Goal: Information Seeking & Learning: Learn about a topic

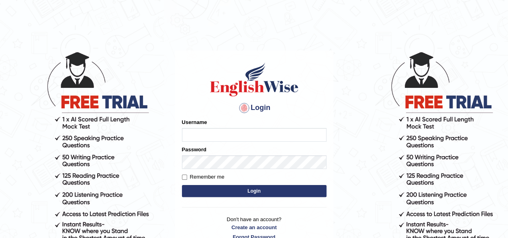
type input "IBJAJI"
click at [247, 191] on button "Login" at bounding box center [254, 191] width 144 height 12
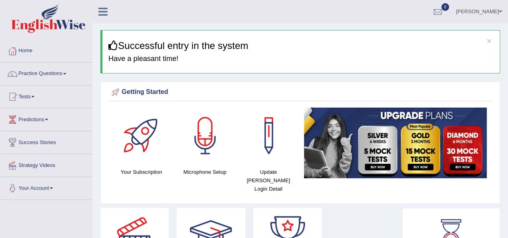
click at [48, 72] on link "Practice Questions" at bounding box center [45, 73] width 91 height 20
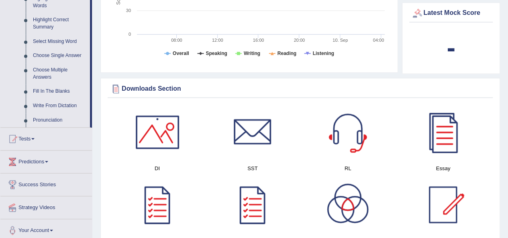
scroll to position [385, 0]
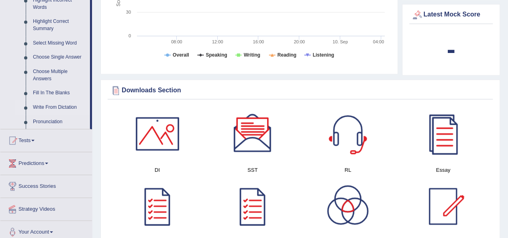
click at [59, 106] on link "Write From Dictation" at bounding box center [59, 107] width 61 height 14
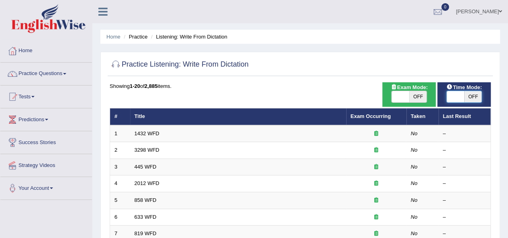
click at [458, 99] on span at bounding box center [455, 96] width 18 height 11
checkbox input "true"
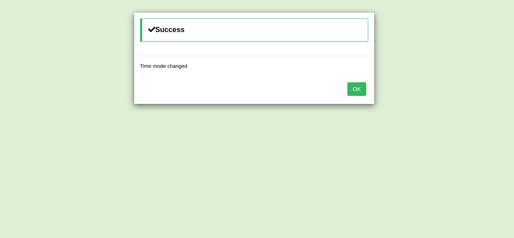
click at [365, 93] on button "OK" at bounding box center [356, 89] width 18 height 14
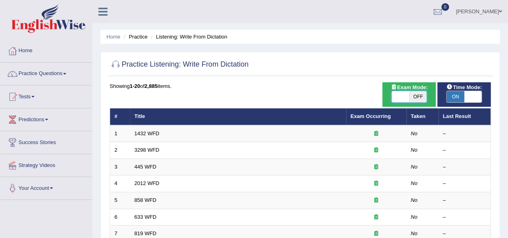
click at [400, 97] on span at bounding box center [400, 96] width 18 height 11
checkbox input "true"
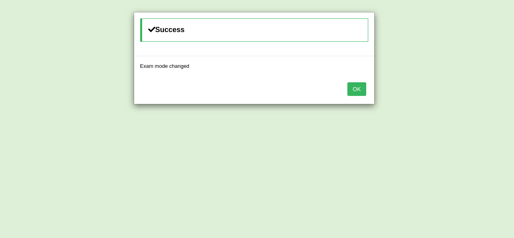
click at [359, 92] on button "OK" at bounding box center [356, 89] width 18 height 14
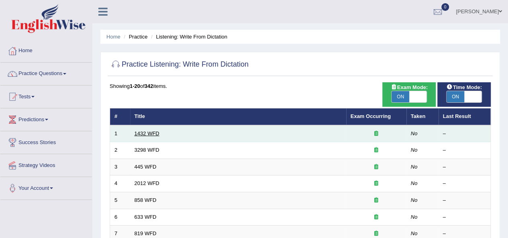
click at [159, 132] on link "1432 WFD" at bounding box center [146, 133] width 25 height 6
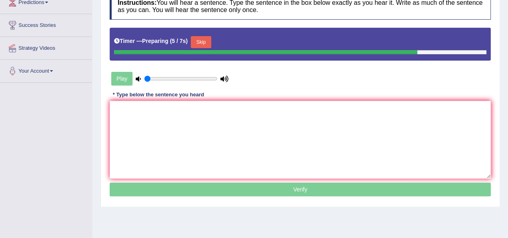
scroll to position [120, 0]
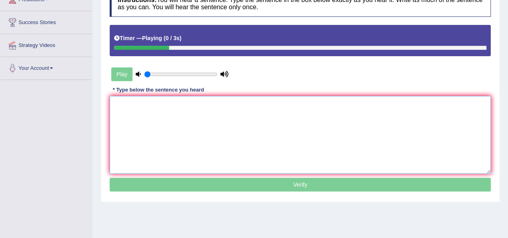
click at [195, 111] on textarea at bounding box center [300, 135] width 381 height 78
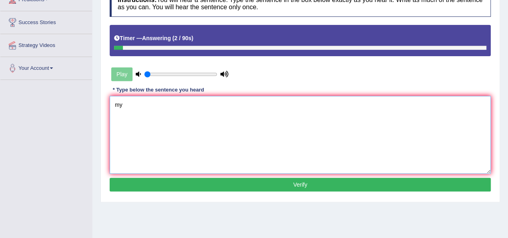
type textarea "m"
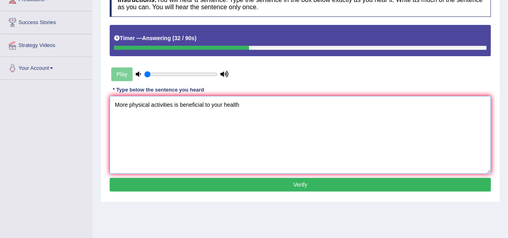
type textarea "More physical activities is beneficial to your health"
click at [250, 183] on button "Verify" at bounding box center [300, 185] width 381 height 14
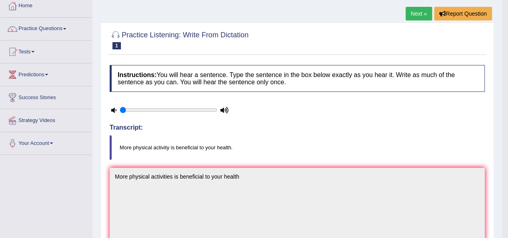
scroll to position [21, 0]
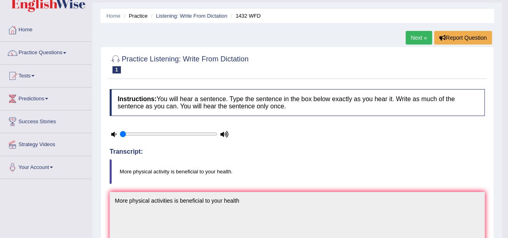
click at [413, 39] on link "Next »" at bounding box center [418, 38] width 26 height 14
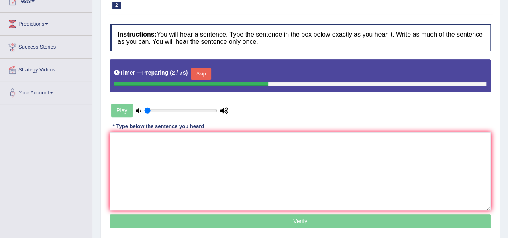
scroll to position [98, 0]
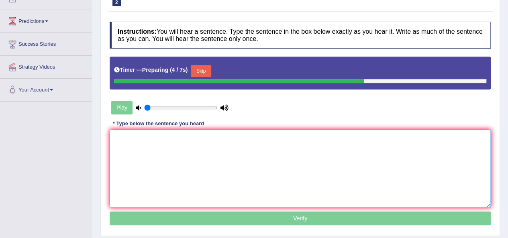
click at [221, 150] on textarea at bounding box center [300, 169] width 381 height 78
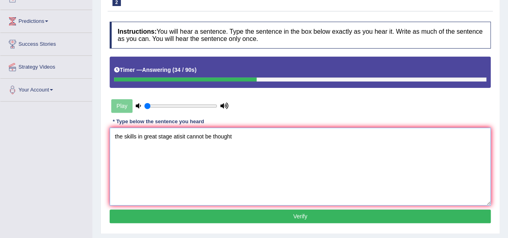
click at [179, 138] on textarea "the skills in great stage atisit cannot be thought" at bounding box center [300, 167] width 381 height 78
click at [154, 154] on textarea "the skills in great stage atisit cannot be thought" at bounding box center [300, 167] width 381 height 78
click at [147, 138] on textarea "the skills in great stage atisit cannot be thought" at bounding box center [300, 167] width 381 height 78
click at [194, 137] on textarea "the skills in the great stage atisit cannot be thought" at bounding box center [300, 167] width 381 height 78
click at [234, 135] on textarea "the skills in the great stage artist cannot be thought" at bounding box center [300, 167] width 381 height 78
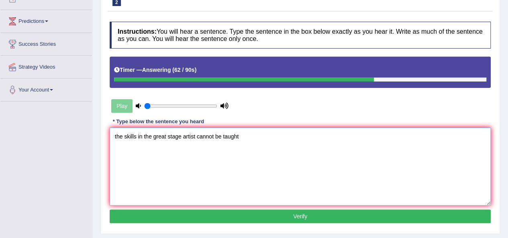
click at [151, 134] on textarea "the skills in the great stage artist cannot be taught" at bounding box center [300, 167] width 381 height 78
click at [246, 171] on textarea "the skills in a great stage artist cannot be taught" at bounding box center [300, 167] width 381 height 78
type textarea "the skills in a great stage artist cannot be taught"
click at [260, 213] on button "Verify" at bounding box center [300, 216] width 381 height 14
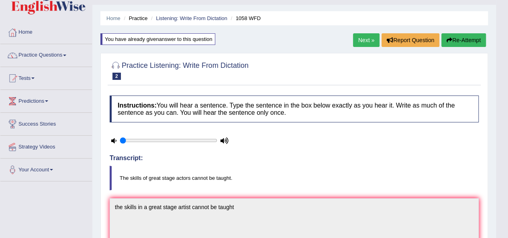
scroll to position [5, 0]
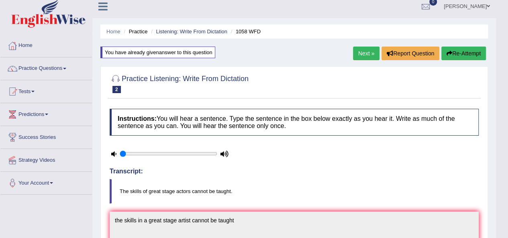
click at [364, 53] on link "Next »" at bounding box center [366, 54] width 26 height 14
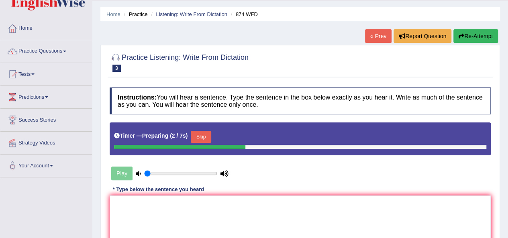
scroll to position [108, 0]
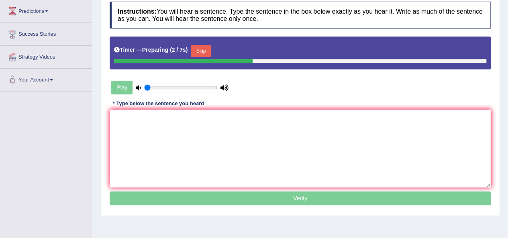
drag, startPoint x: 0, startPoint y: 0, endPoint x: 513, endPoint y: 183, distance: 544.7
click at [507, 130] on html "Toggle navigation Home Practice Questions Speaking Practice Read Aloud Repeat S…" at bounding box center [254, 11] width 508 height 238
click at [209, 131] on textarea at bounding box center [300, 149] width 381 height 78
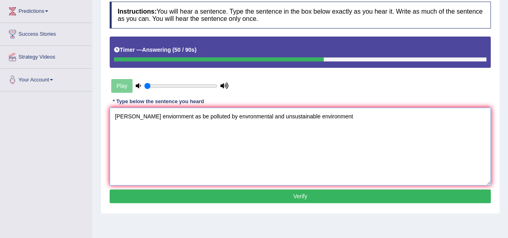
click at [226, 119] on textarea "[PERSON_NAME] enviornment as be polluted by envronmental and unsustainable envi…" at bounding box center [300, 147] width 381 height 78
click at [130, 116] on textarea "[PERSON_NAME] enviornment as be polluted by environmental and unsustainable env…" at bounding box center [300, 147] width 381 height 78
click at [175, 116] on textarea "Marine environment as be polluted by environmental and unsustainable environment" at bounding box center [300, 147] width 381 height 78
click at [289, 146] on textarea "Marine environment is being polluted by environmental and unsustainable environ…" at bounding box center [300, 147] width 381 height 78
type textarea "Marine environment is being polluted by environmental and unsustainable environ…"
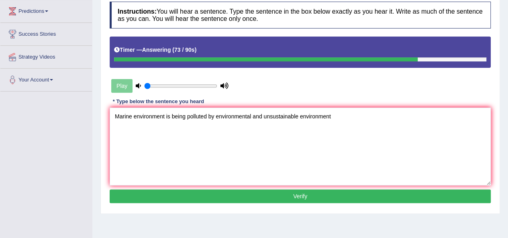
click at [282, 197] on button "Verify" at bounding box center [300, 196] width 381 height 14
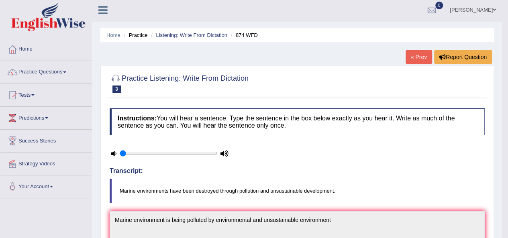
scroll to position [0, 0]
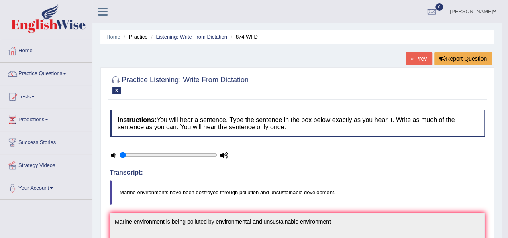
click at [423, 62] on link "« Prev" at bounding box center [418, 59] width 26 height 14
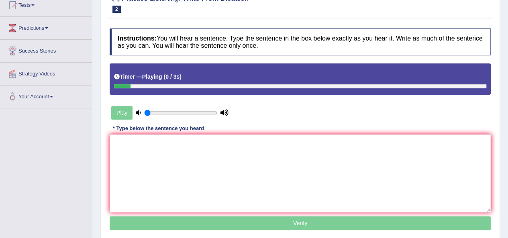
scroll to position [95, 0]
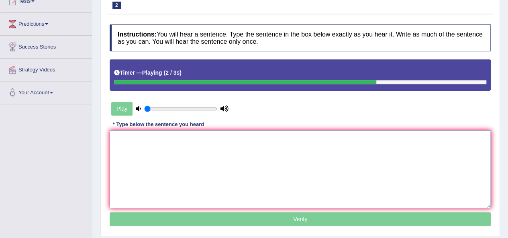
click at [251, 153] on textarea at bounding box center [300, 169] width 381 height 78
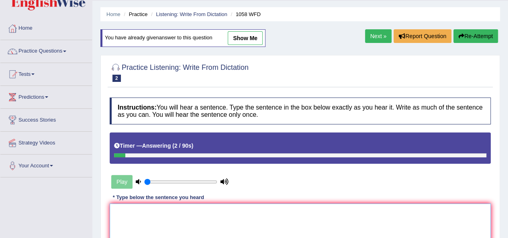
scroll to position [0, 0]
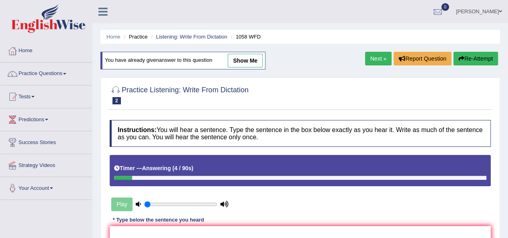
click at [379, 57] on link "Next »" at bounding box center [378, 59] width 26 height 14
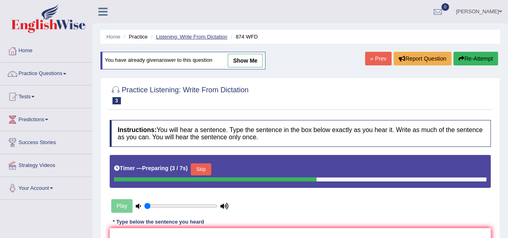
click at [187, 37] on link "Listening: Write From Dictation" at bounding box center [191, 37] width 71 height 6
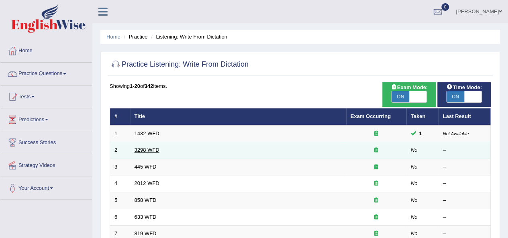
click at [149, 150] on link "3298 WFD" at bounding box center [146, 150] width 25 height 6
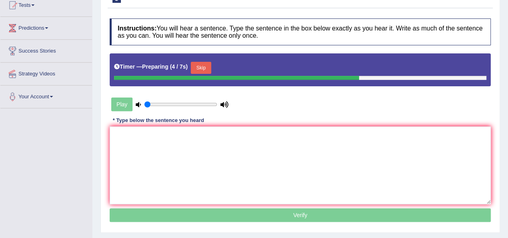
scroll to position [93, 0]
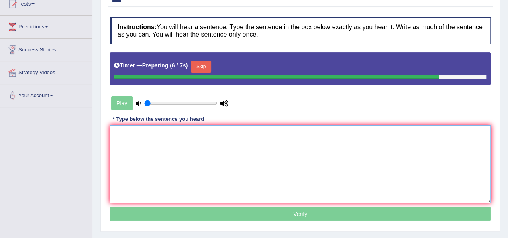
click at [195, 160] on textarea at bounding box center [300, 164] width 381 height 78
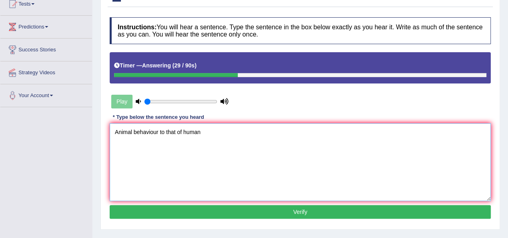
click at [157, 130] on textarea "Animal behaviour to that of human" at bounding box center [300, 162] width 381 height 78
click at [187, 133] on textarea "Animal behaviours to that of human" at bounding box center [300, 162] width 381 height 78
type textarea "Animal behaviours to that of humans"
click at [247, 207] on button "Verify" at bounding box center [300, 212] width 381 height 14
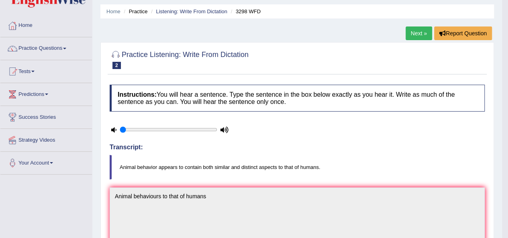
scroll to position [0, 0]
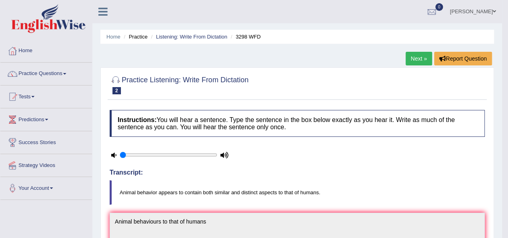
click at [412, 62] on link "Next »" at bounding box center [418, 59] width 26 height 14
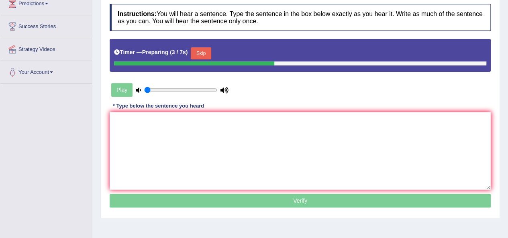
scroll to position [117, 0]
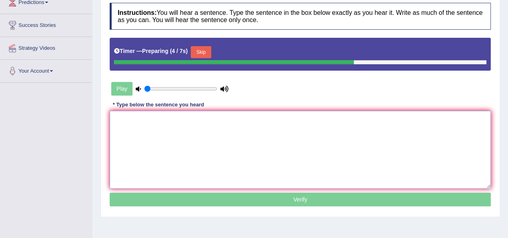
click at [244, 150] on textarea at bounding box center [300, 150] width 381 height 78
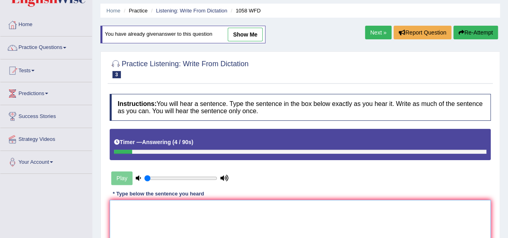
scroll to position [34, 0]
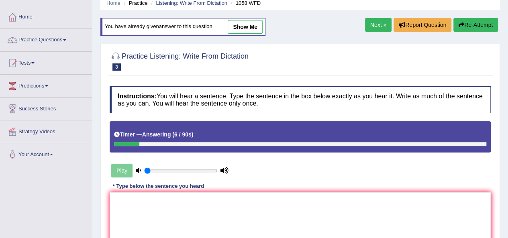
click at [373, 25] on link "Next »" at bounding box center [378, 25] width 26 height 14
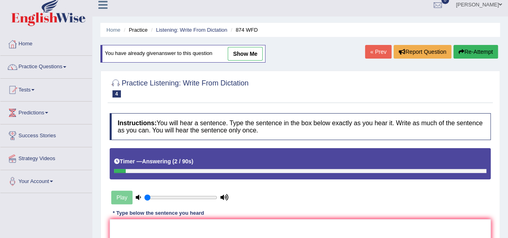
scroll to position [2, 0]
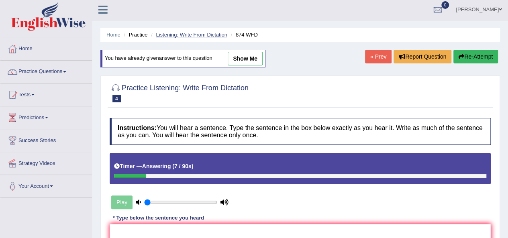
click at [176, 34] on li "Listening: Write From Dictation" at bounding box center [188, 35] width 78 height 8
click at [176, 34] on link "Listening: Write From Dictation" at bounding box center [191, 35] width 71 height 6
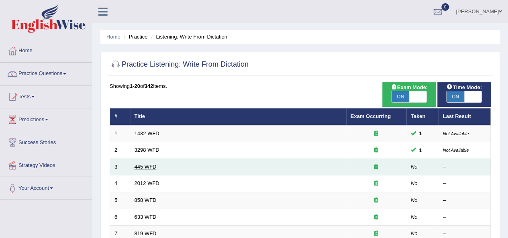
click at [144, 164] on link "445 WFD" at bounding box center [145, 167] width 22 height 6
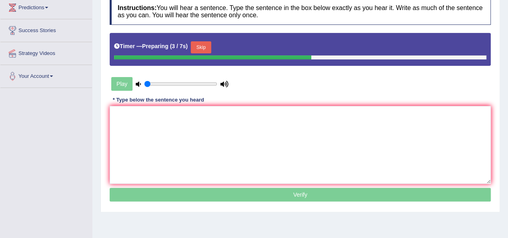
scroll to position [113, 0]
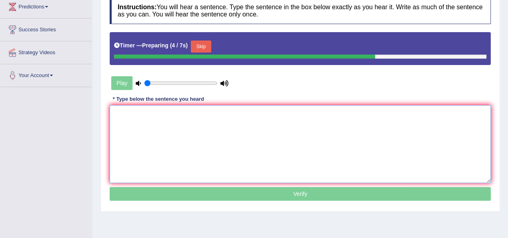
click at [248, 143] on textarea at bounding box center [300, 144] width 381 height 78
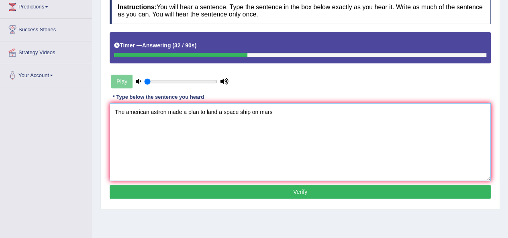
click at [166, 111] on textarea "The american astron made a plan to land a space ship on mars" at bounding box center [300, 142] width 381 height 78
click at [142, 114] on textarea "The american astronomas made a plan to land a space ship on mars" at bounding box center [300, 142] width 381 height 78
click at [259, 113] on textarea "The American astronomas made a plan to land a space ship on mars" at bounding box center [300, 142] width 381 height 78
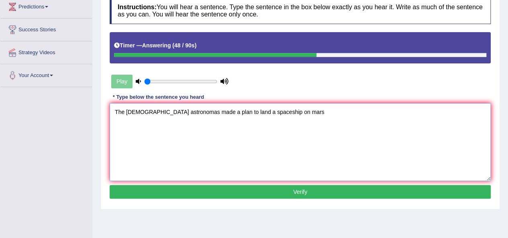
click at [274, 108] on textarea "The American astronomas made a plan to land a spaceship on mars" at bounding box center [300, 142] width 381 height 78
click at [164, 113] on textarea "The American astronomas made a plan to land a spaceship on Mars" at bounding box center [300, 142] width 381 height 78
type textarea "The American astronauts made a plan to land a spaceship on Mars"
click at [242, 191] on button "Verify" at bounding box center [300, 192] width 381 height 14
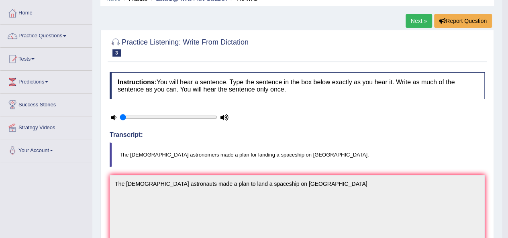
scroll to position [19, 0]
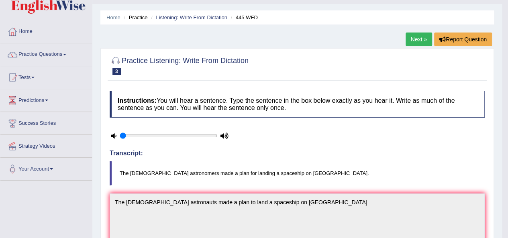
click at [412, 44] on link "Next »" at bounding box center [418, 39] width 26 height 14
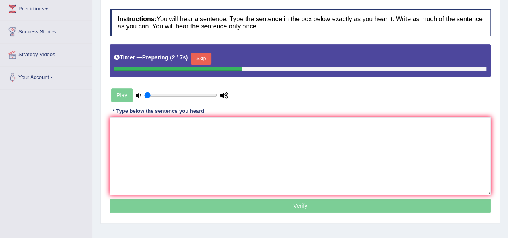
scroll to position [114, 0]
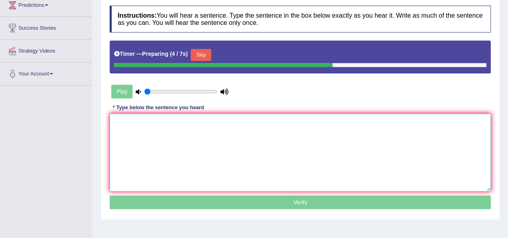
click at [199, 137] on textarea at bounding box center [300, 153] width 381 height 78
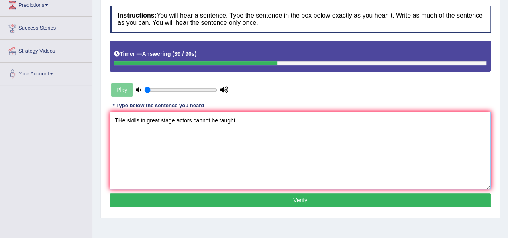
click at [260, 148] on textarea "THe skills in great stage actors cannot be taught" at bounding box center [300, 151] width 381 height 78
click at [144, 122] on textarea "THe skills in great stage actors cannot be taught" at bounding box center [300, 151] width 381 height 78
click at [131, 120] on textarea "THe skills of great stage actors cannot be taught" at bounding box center [300, 151] width 381 height 78
type textarea "The skills of great stage actors cannot be taught"
click at [233, 201] on button "Verify" at bounding box center [300, 200] width 381 height 14
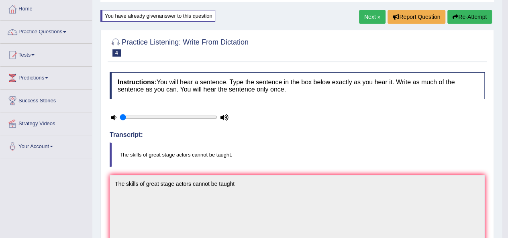
scroll to position [0, 0]
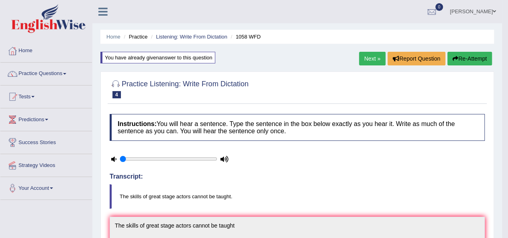
click at [373, 57] on link "Next »" at bounding box center [372, 59] width 26 height 14
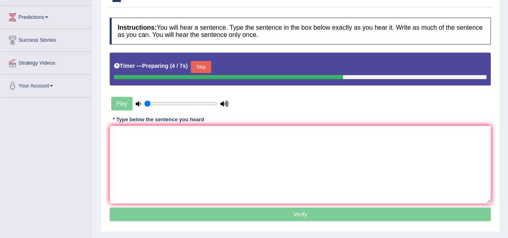
scroll to position [105, 0]
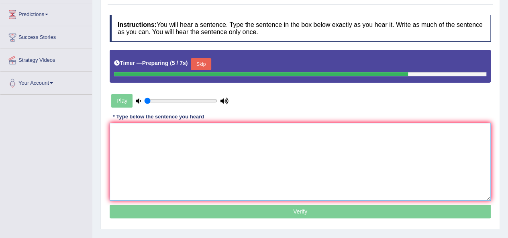
click at [325, 163] on textarea at bounding box center [300, 162] width 381 height 78
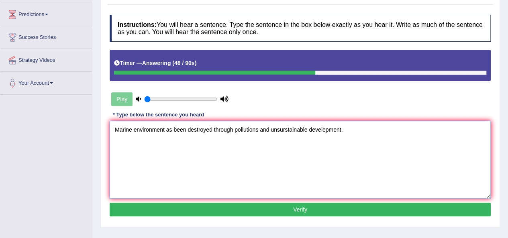
click at [260, 131] on textarea "Marine environment as been destroyed through pollutions and unsurstainable deve…" at bounding box center [300, 160] width 381 height 78
paste textarea "The marine environment has been destroyed through pollution and unsustainable d…"
click at [126, 128] on textarea "The marine environment has been destroyed through pollution and unsustainable d…" at bounding box center [300, 160] width 381 height 78
click at [119, 128] on textarea "marine environment has been destroyed through pollution and unsustainable devel…" at bounding box center [300, 160] width 381 height 78
click at [174, 130] on textarea "Marine environment has been destroyed through pollution and unsustainable devel…" at bounding box center [300, 160] width 381 height 78
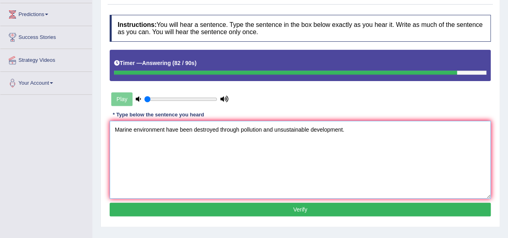
click at [253, 183] on textarea "Marine environment have been destroyed through pollution and unsustainable deve…" at bounding box center [300, 160] width 381 height 78
click at [149, 145] on textarea "Marine environment have been destroyed through pollution and unsustainable deve…" at bounding box center [300, 160] width 381 height 78
type textarea "Marine environment have been destroyed through pollution and unsustainable deve…"
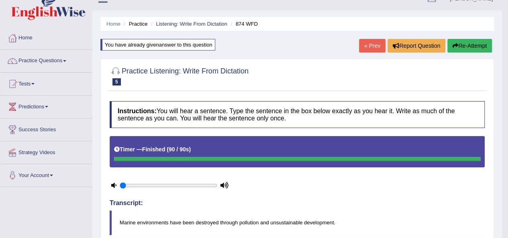
scroll to position [0, 0]
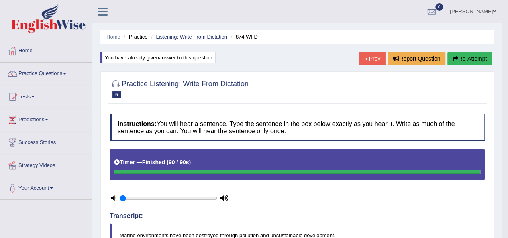
click at [173, 36] on link "Listening: Write From Dictation" at bounding box center [191, 37] width 71 height 6
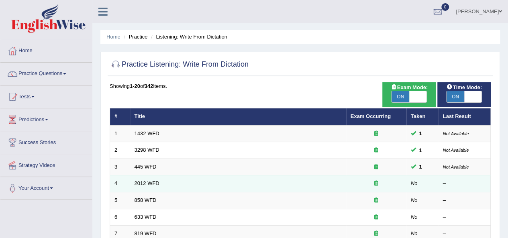
click at [148, 185] on td "2012 WFD" at bounding box center [238, 183] width 216 height 17
click at [150, 183] on link "2012 WFD" at bounding box center [146, 183] width 25 height 6
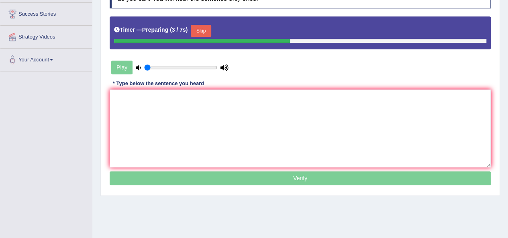
scroll to position [150, 0]
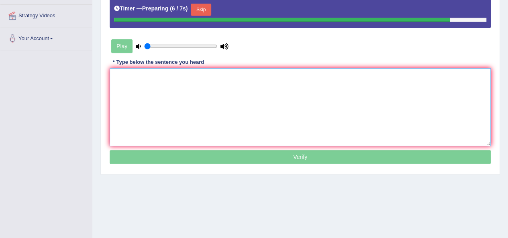
click at [144, 90] on textarea at bounding box center [300, 107] width 381 height 78
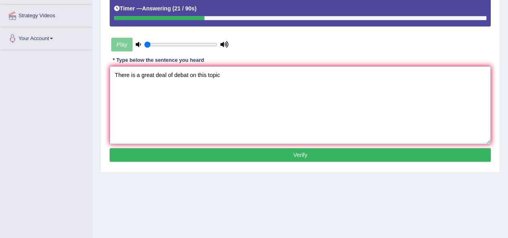
click at [187, 74] on textarea "There is a great deal of debat on this topic" at bounding box center [300, 105] width 381 height 78
click at [234, 71] on textarea "There is a great deal of debate on this topic" at bounding box center [300, 105] width 381 height 78
type textarea "There is a great deal of debate on this topic."
click at [266, 156] on button "Verify" at bounding box center [300, 155] width 381 height 14
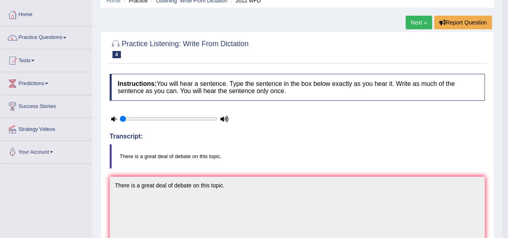
scroll to position [33, 0]
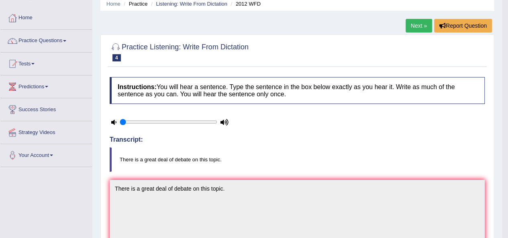
click at [416, 23] on link "Next »" at bounding box center [418, 26] width 26 height 14
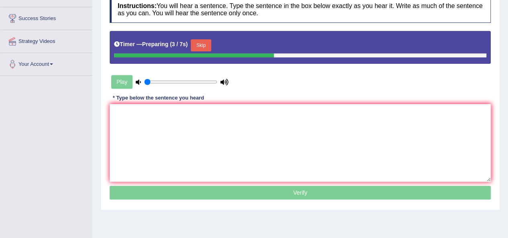
scroll to position [125, 0]
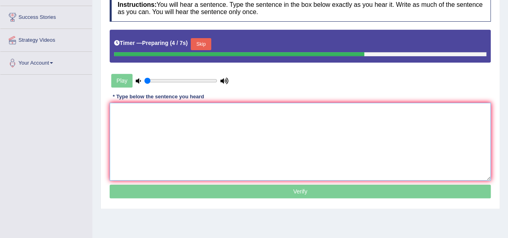
click at [210, 126] on textarea at bounding box center [300, 142] width 381 height 78
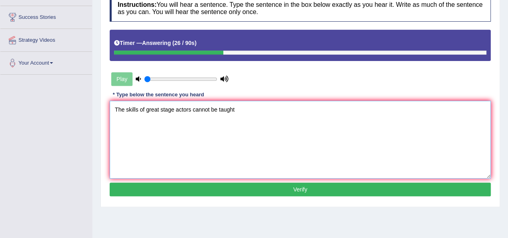
type textarea "The skills of great stage actors cannot be taught"
click at [262, 187] on button "Verify" at bounding box center [300, 190] width 381 height 14
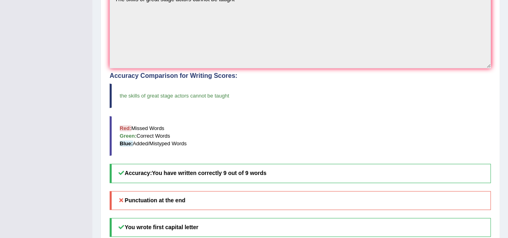
scroll to position [26, 0]
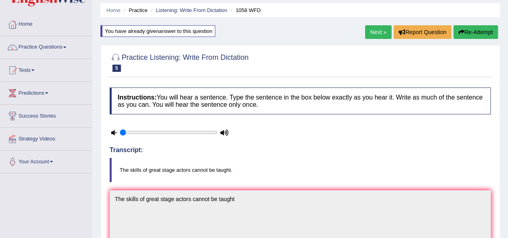
click at [376, 29] on link "Next »" at bounding box center [378, 32] width 26 height 14
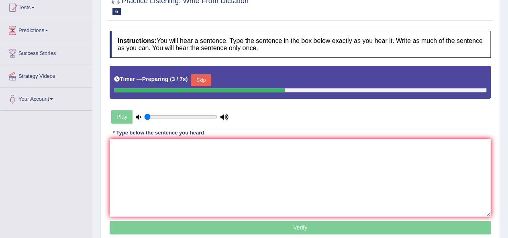
scroll to position [102, 0]
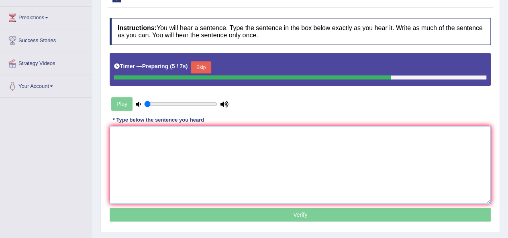
click at [180, 147] on textarea at bounding box center [300, 165] width 381 height 78
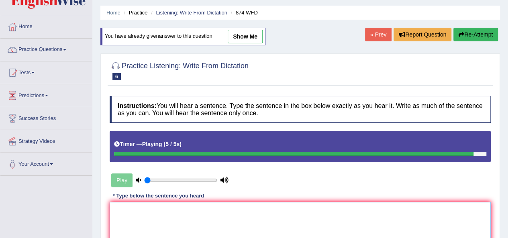
scroll to position [20, 0]
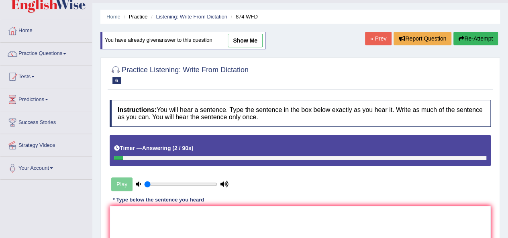
click at [193, 13] on li "Listening: Write From Dictation" at bounding box center [188, 17] width 78 height 8
click at [194, 16] on link "Listening: Write From Dictation" at bounding box center [191, 17] width 71 height 6
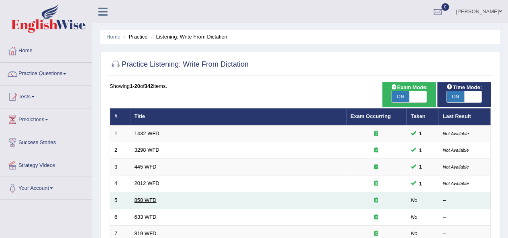
click at [143, 198] on link "858 WFD" at bounding box center [145, 200] width 22 height 6
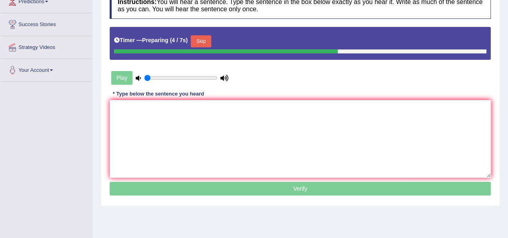
scroll to position [122, 0]
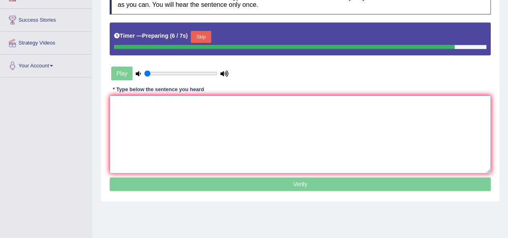
click at [240, 144] on textarea at bounding box center [300, 134] width 381 height 78
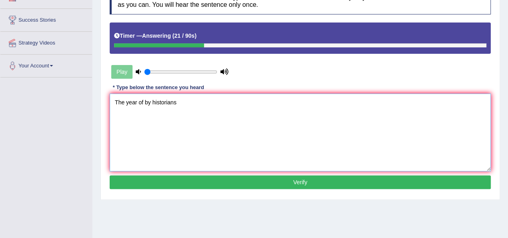
click at [150, 104] on textarea "The year of by historians" at bounding box center [300, 132] width 381 height 78
type textarea "The year of is by historians"
click at [351, 183] on button "Verify" at bounding box center [300, 182] width 381 height 14
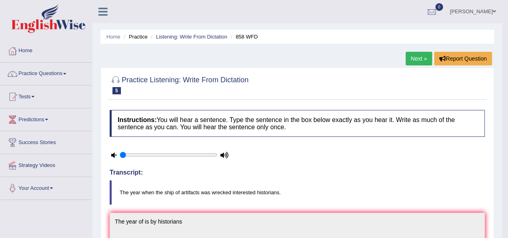
click at [416, 60] on link "Next »" at bounding box center [418, 59] width 26 height 14
